Goal: Transaction & Acquisition: Purchase product/service

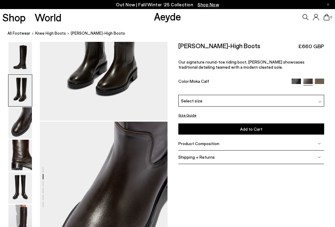
scroll to position [249, 0]
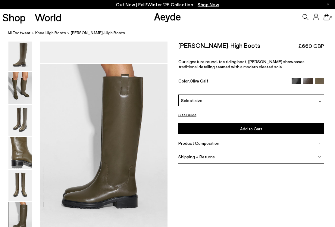
scroll to position [828, 0]
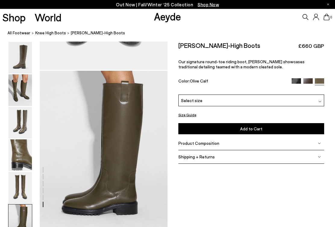
click at [45, 35] on span "knee high boots" at bounding box center [50, 33] width 31 height 5
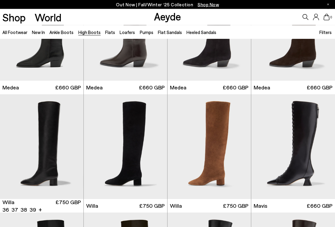
scroll to position [63, 0]
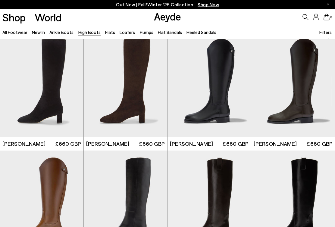
scroll to position [837, 0]
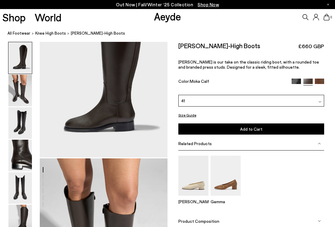
scroll to position [53, 0]
